Goal: Find specific page/section: Find specific page/section

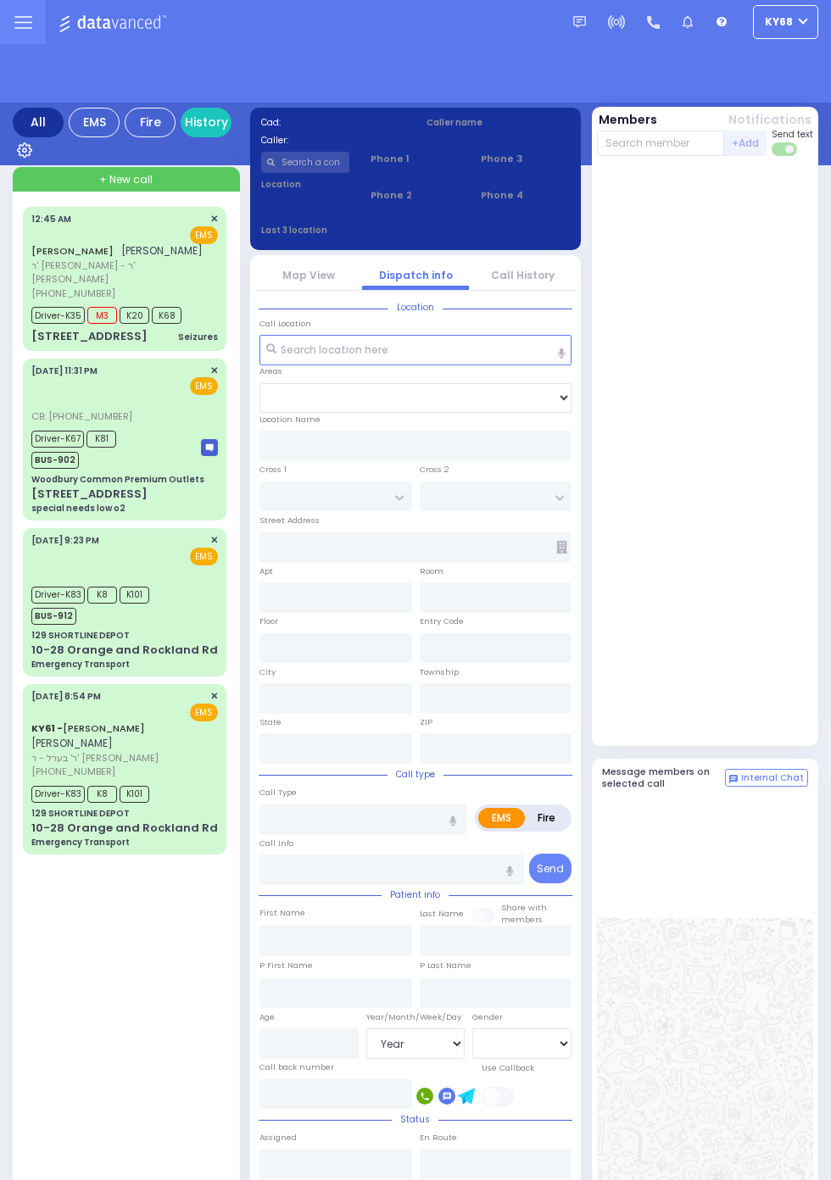
select select "Year"
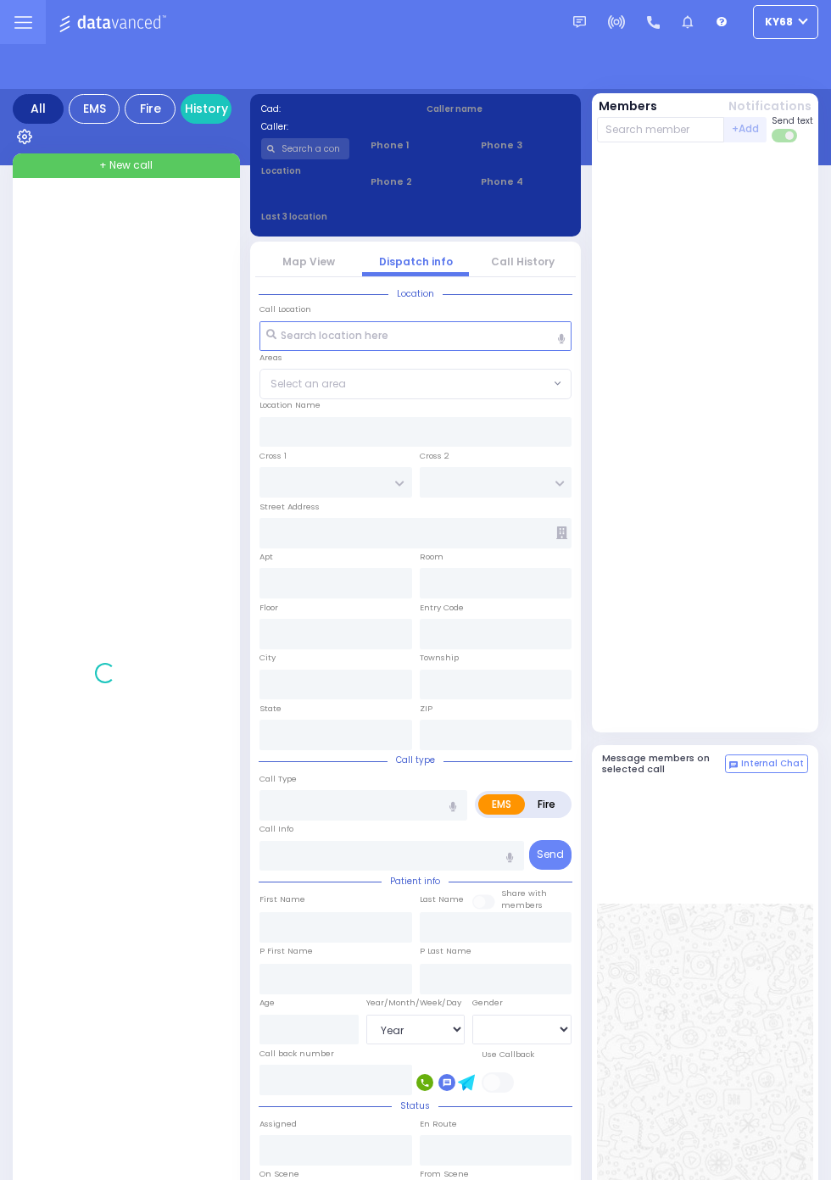
select select "Year"
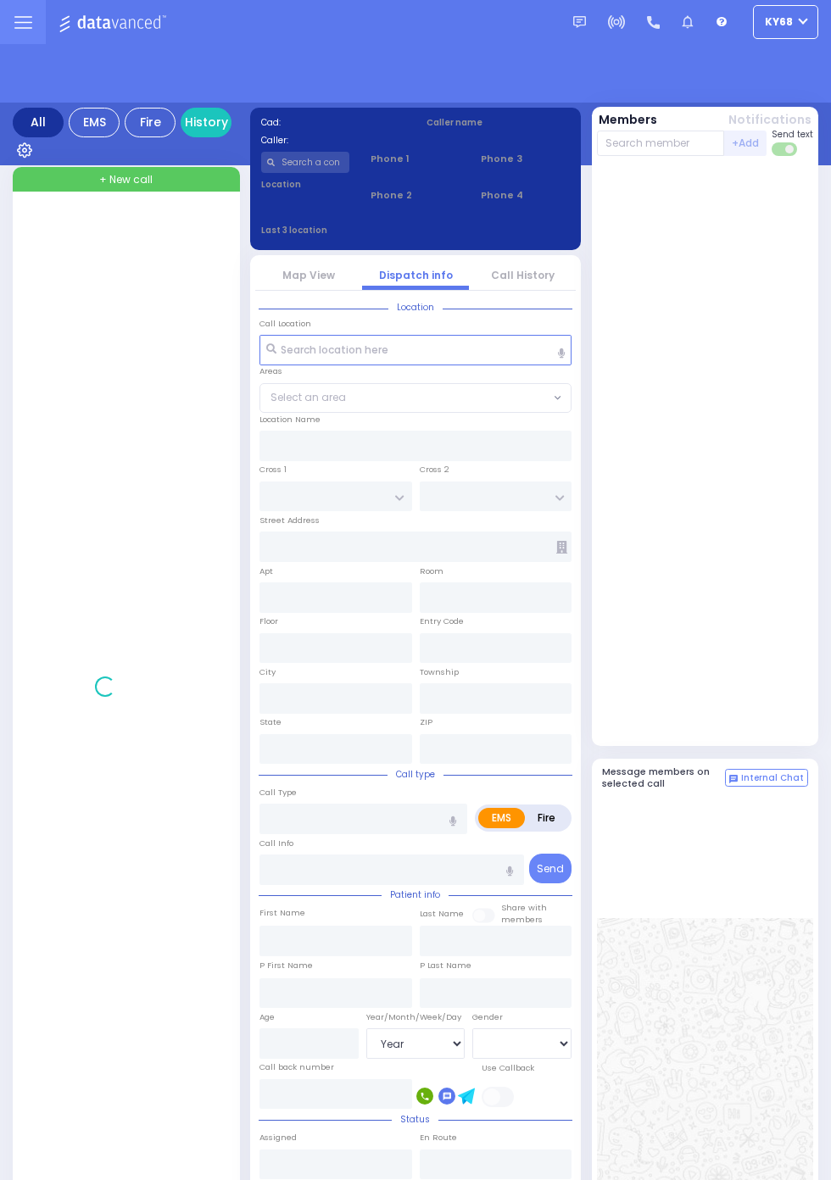
select select "Year"
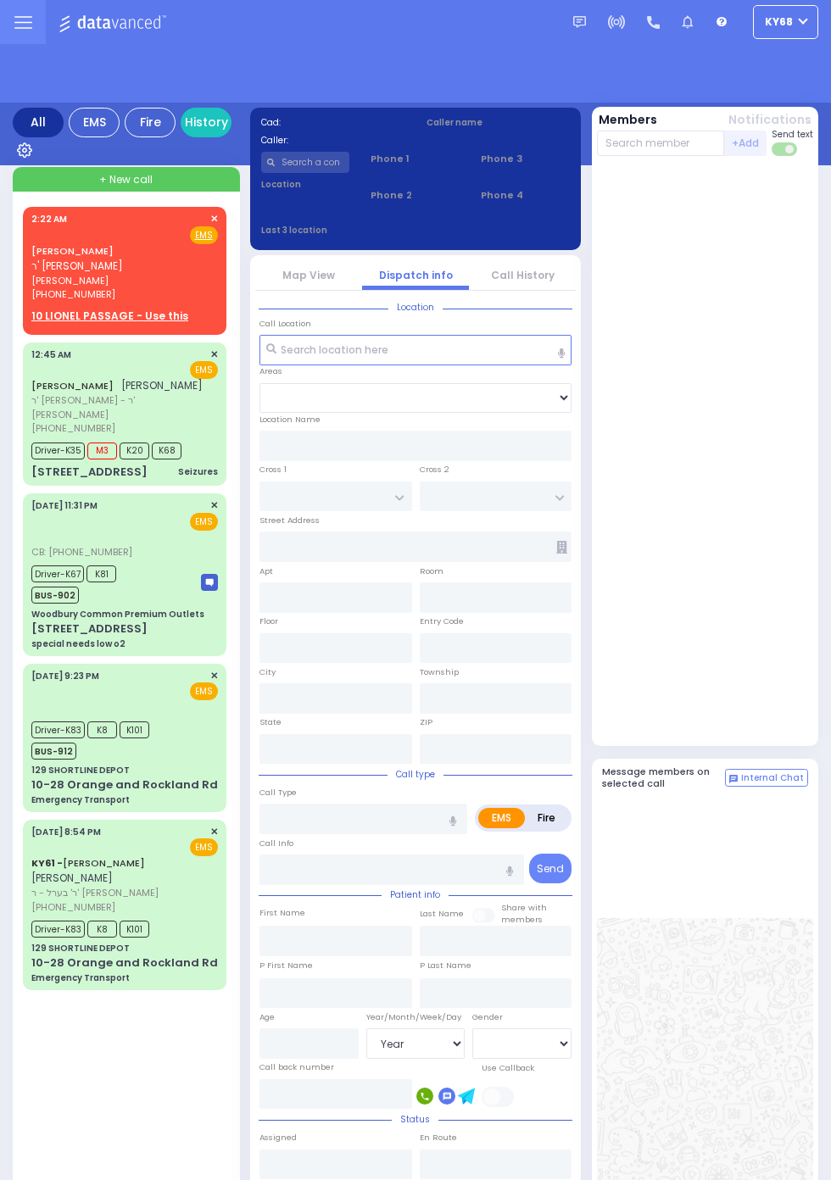
select select "Year"
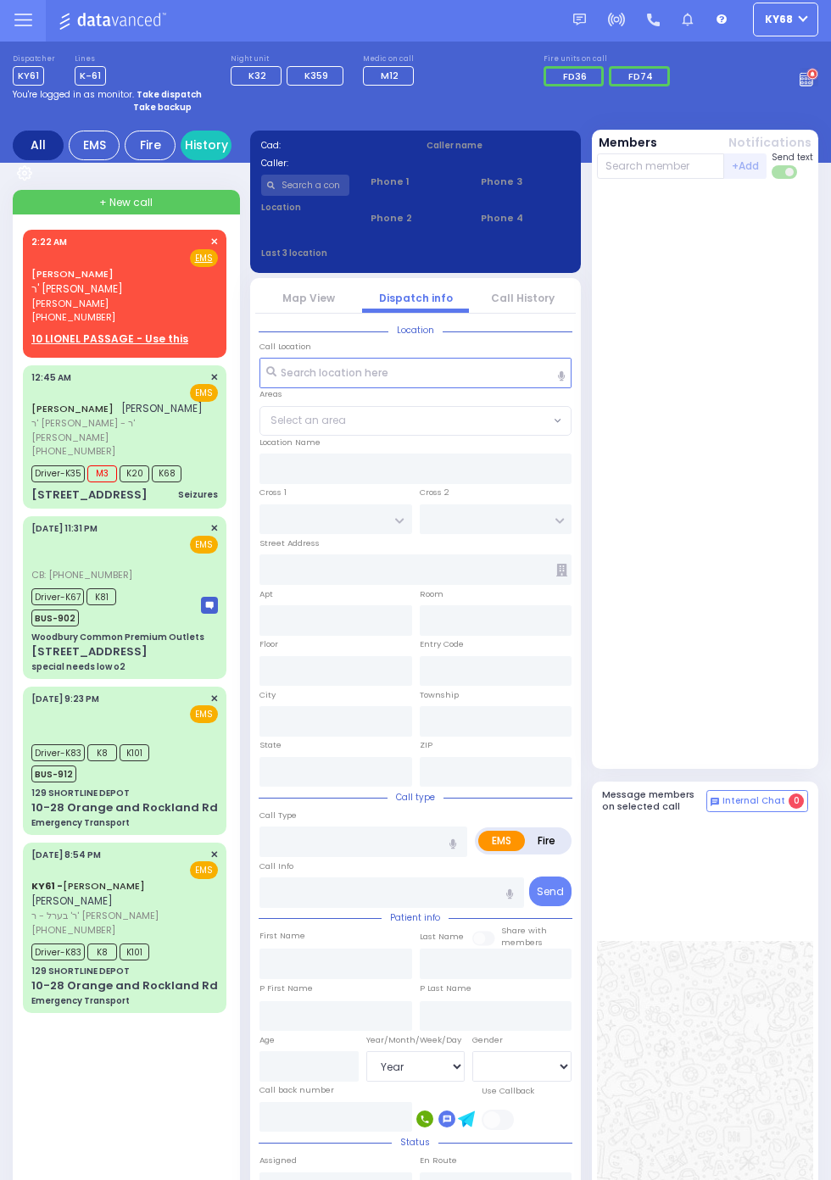
scroll to position [3, 0]
click at [772, 475] on div at bounding box center [705, 477] width 217 height 583
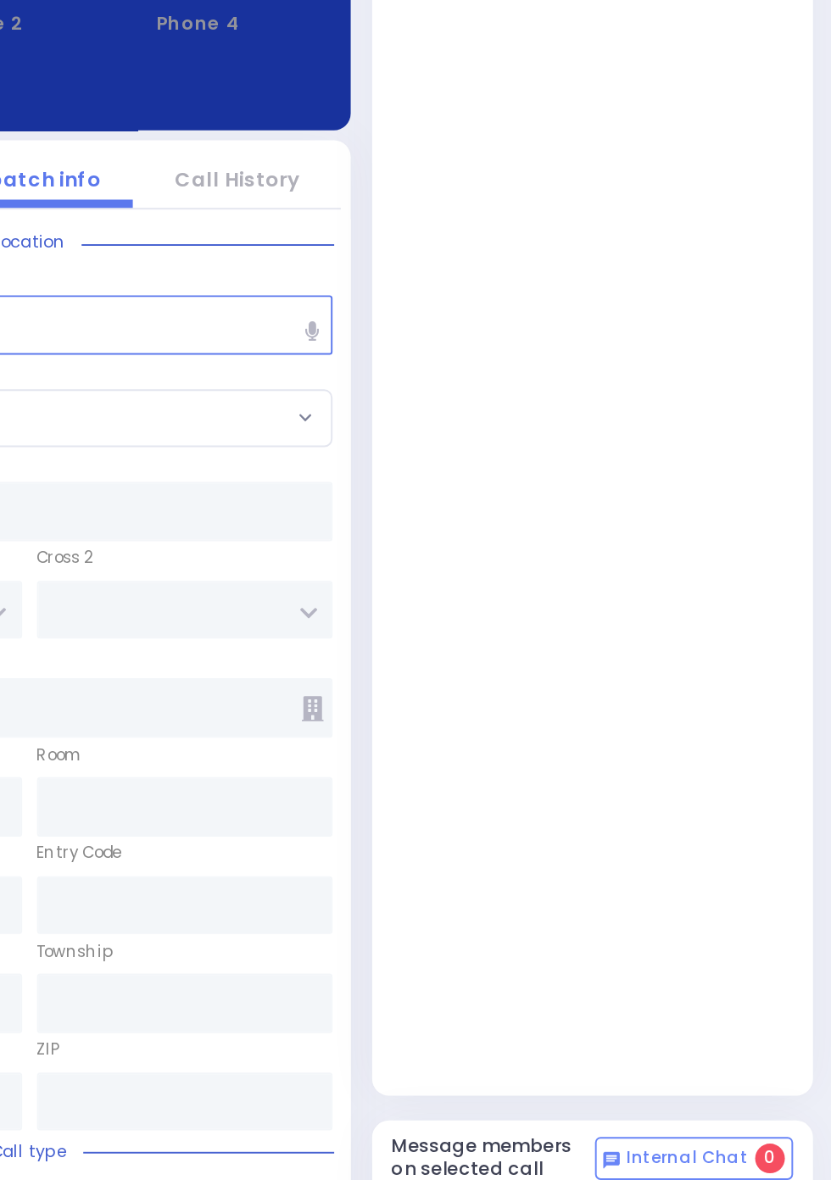
click at [792, 452] on div at bounding box center [705, 477] width 217 height 583
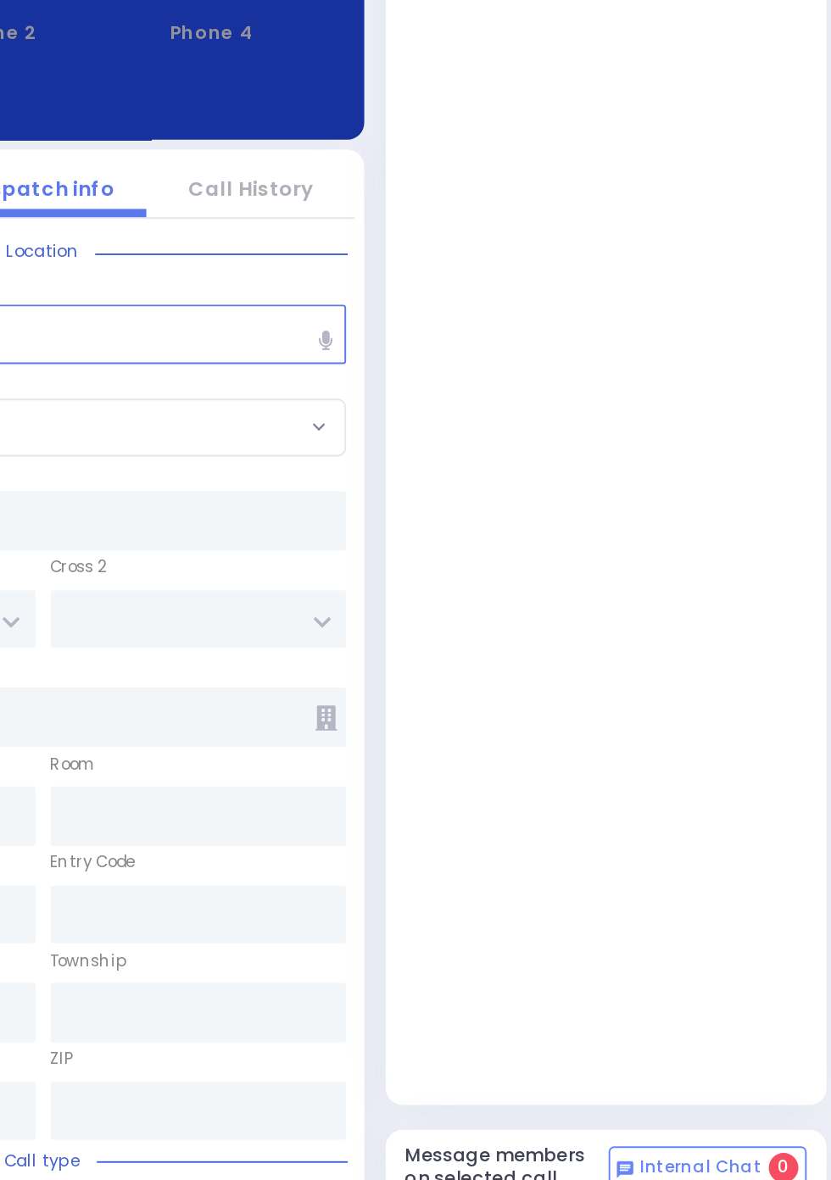
scroll to position [0, 0]
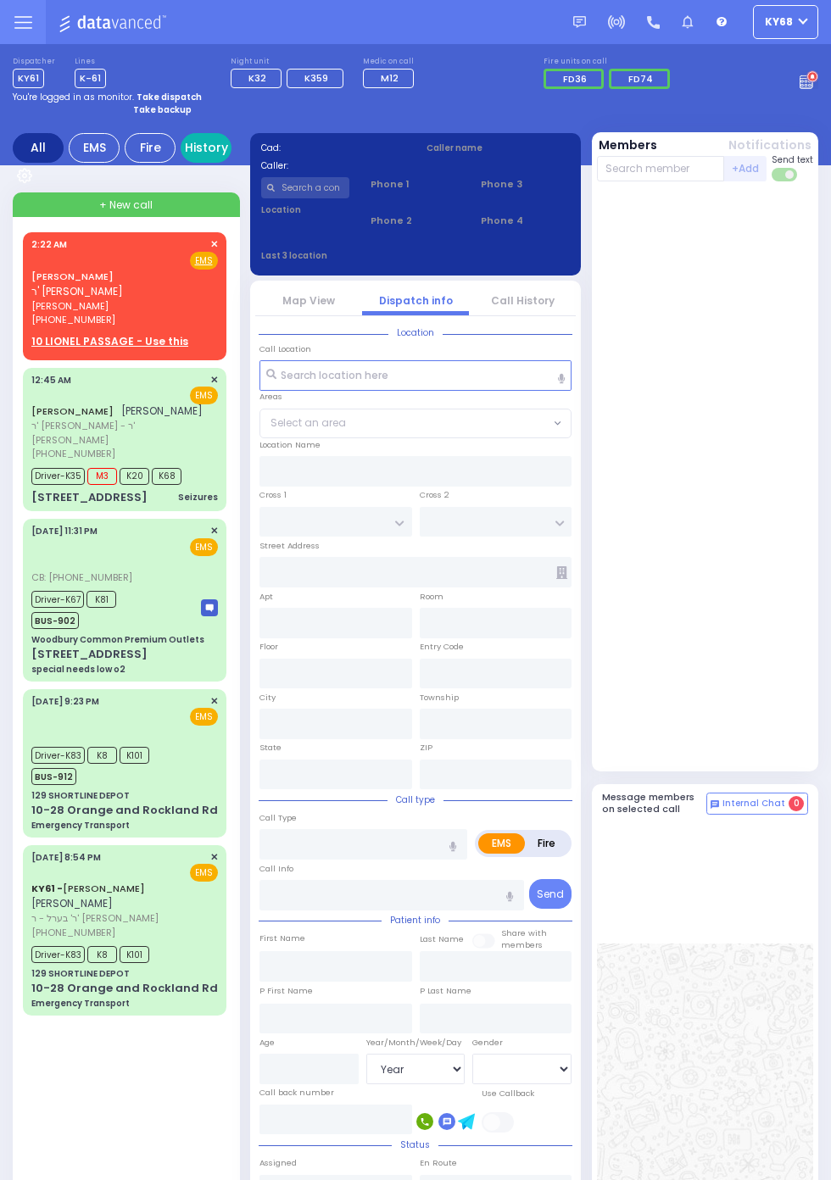
click at [204, 155] on link "History" at bounding box center [206, 148] width 51 height 30
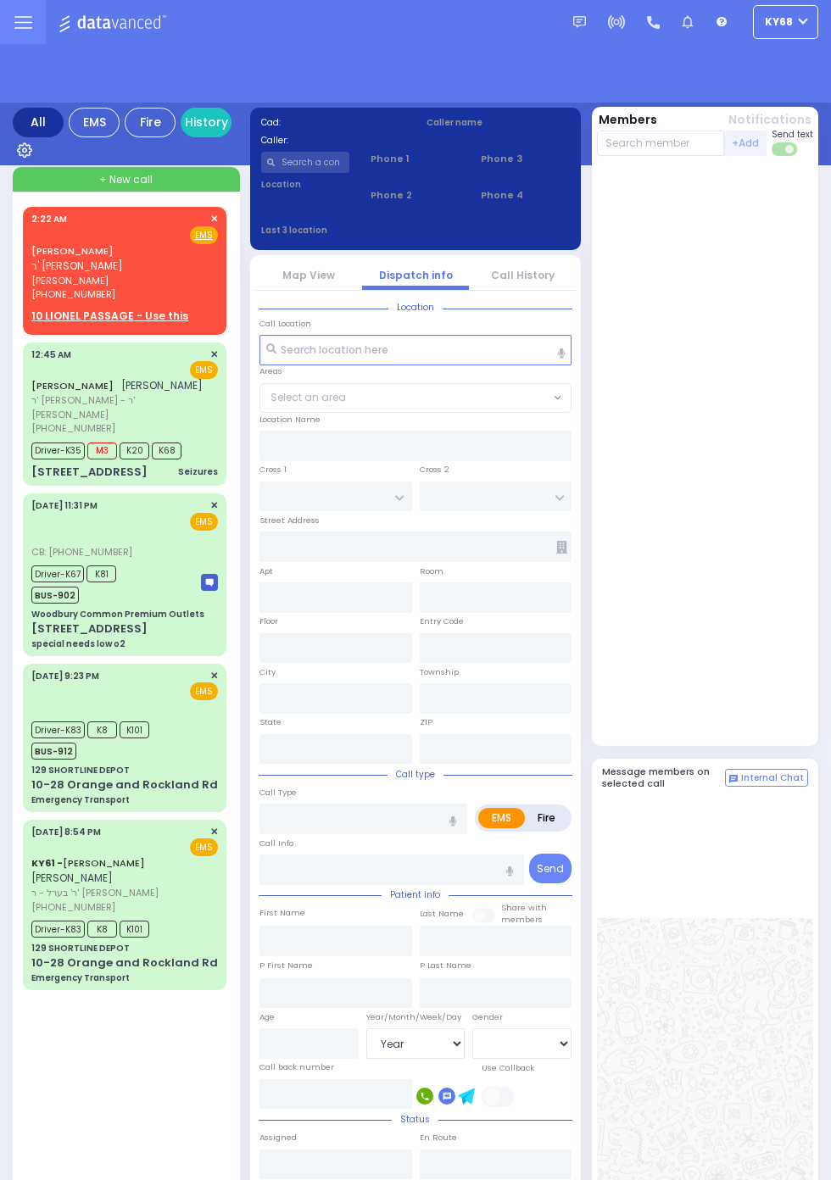
select select "Year"
